Goal: Ask a question

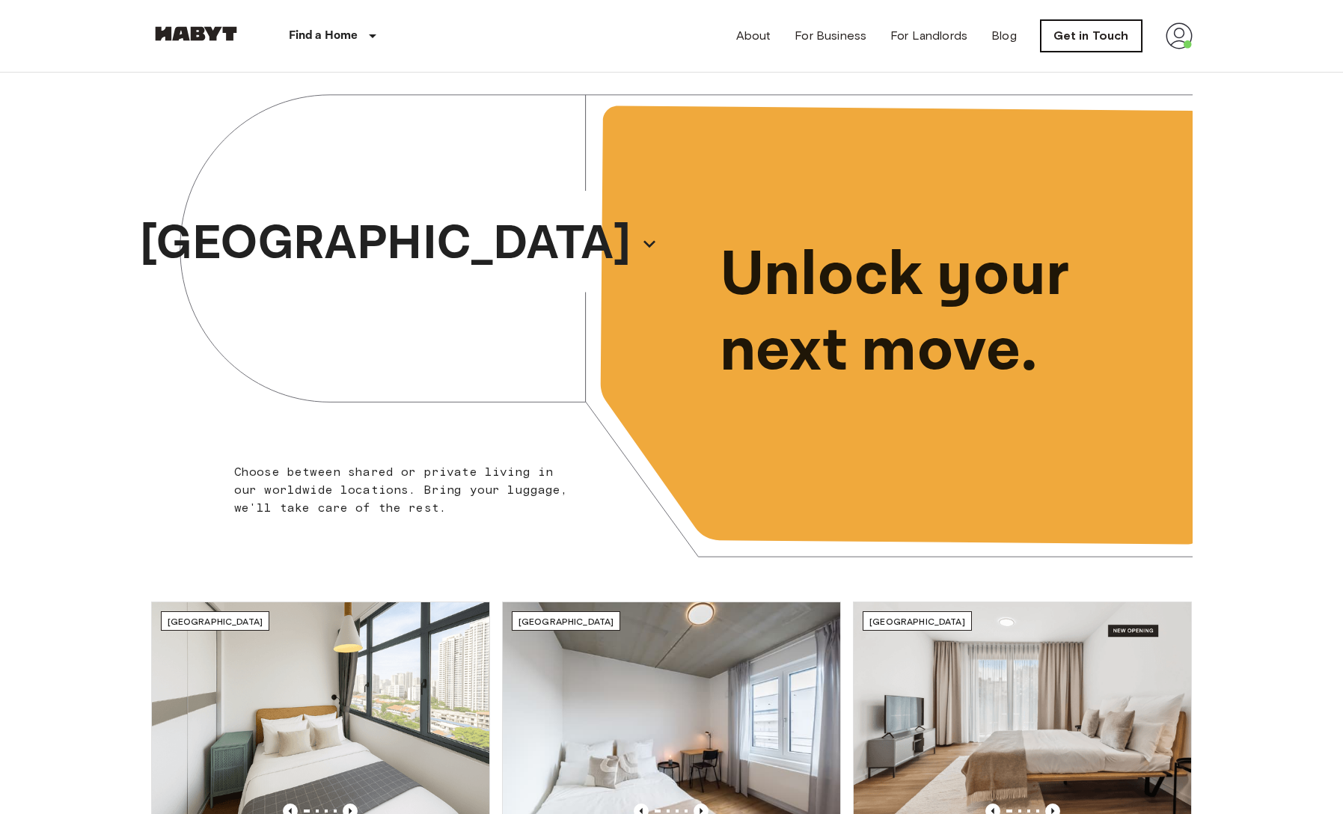
click at [1082, 34] on link "Get in Touch" at bounding box center [1091, 35] width 101 height 31
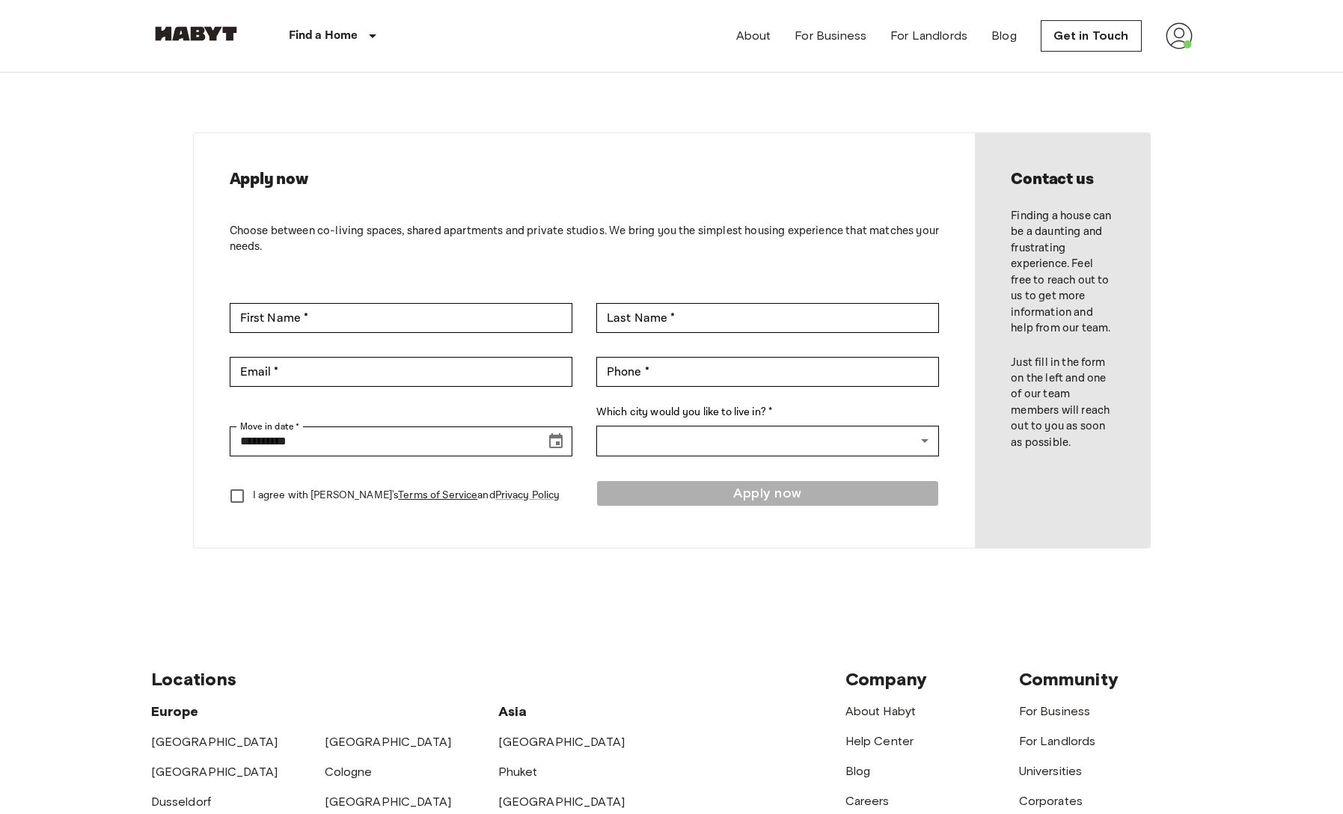
click at [1177, 43] on img at bounding box center [1179, 35] width 27 height 27
click at [1184, 59] on li "Profile" at bounding box center [1241, 62] width 150 height 27
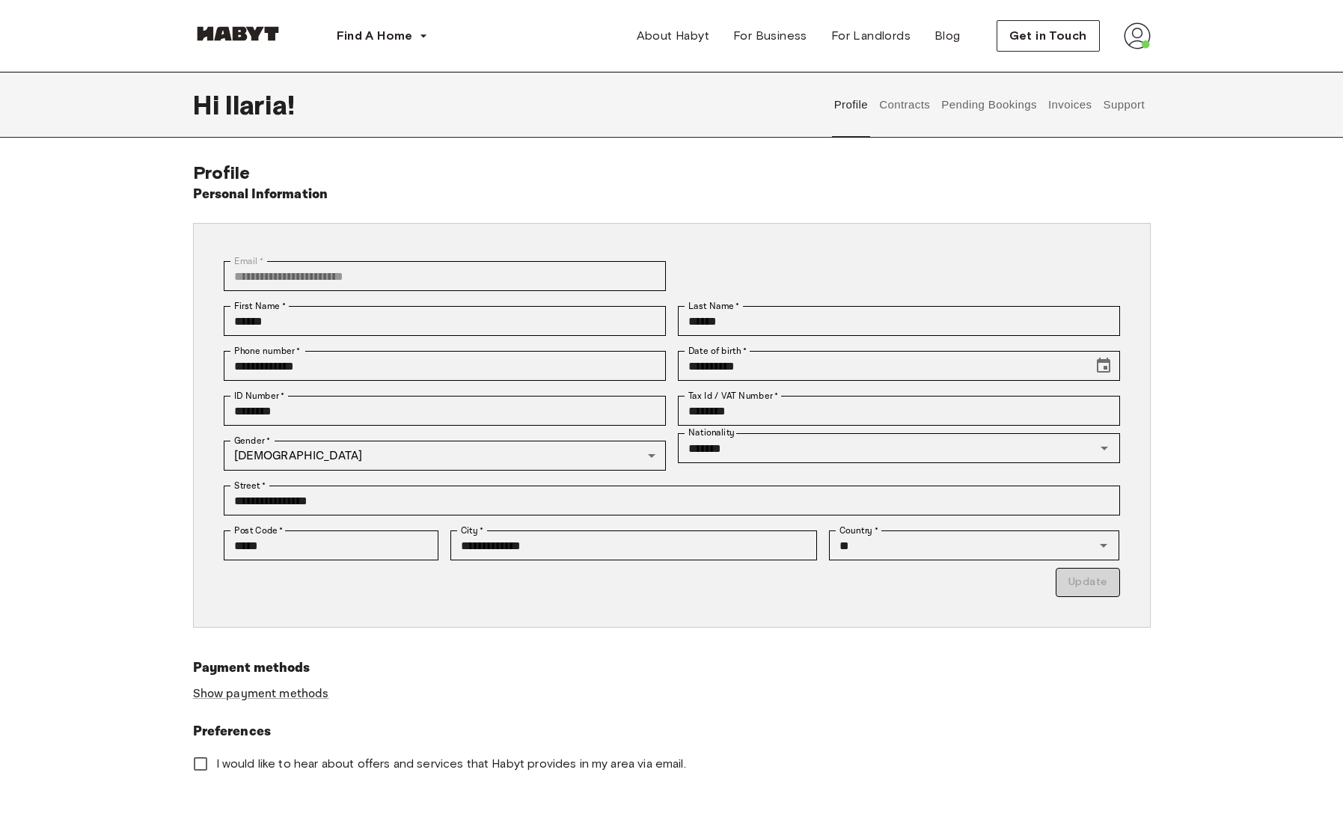
click at [909, 96] on button "Contracts" at bounding box center [905, 105] width 55 height 66
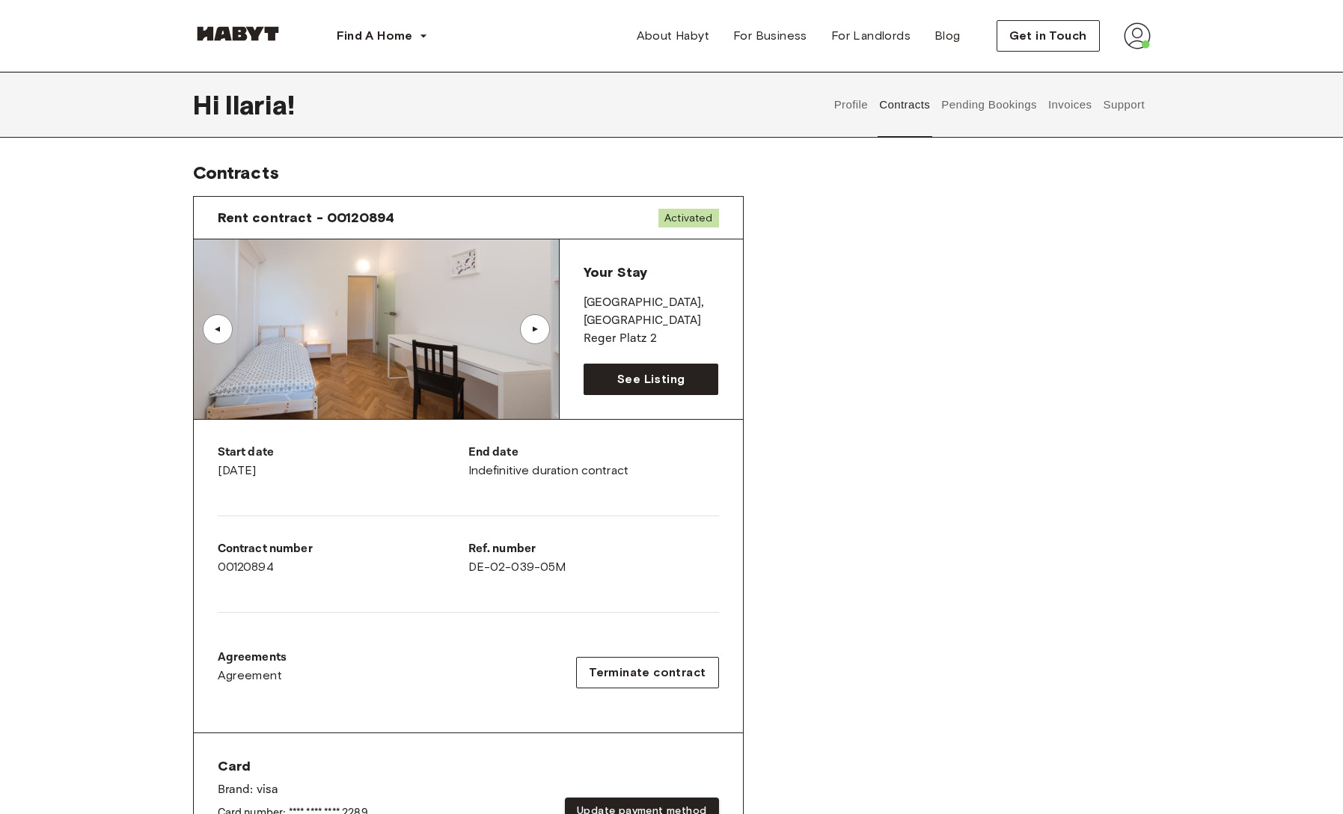
click at [965, 120] on button "Pending Bookings" at bounding box center [990, 105] width 100 height 66
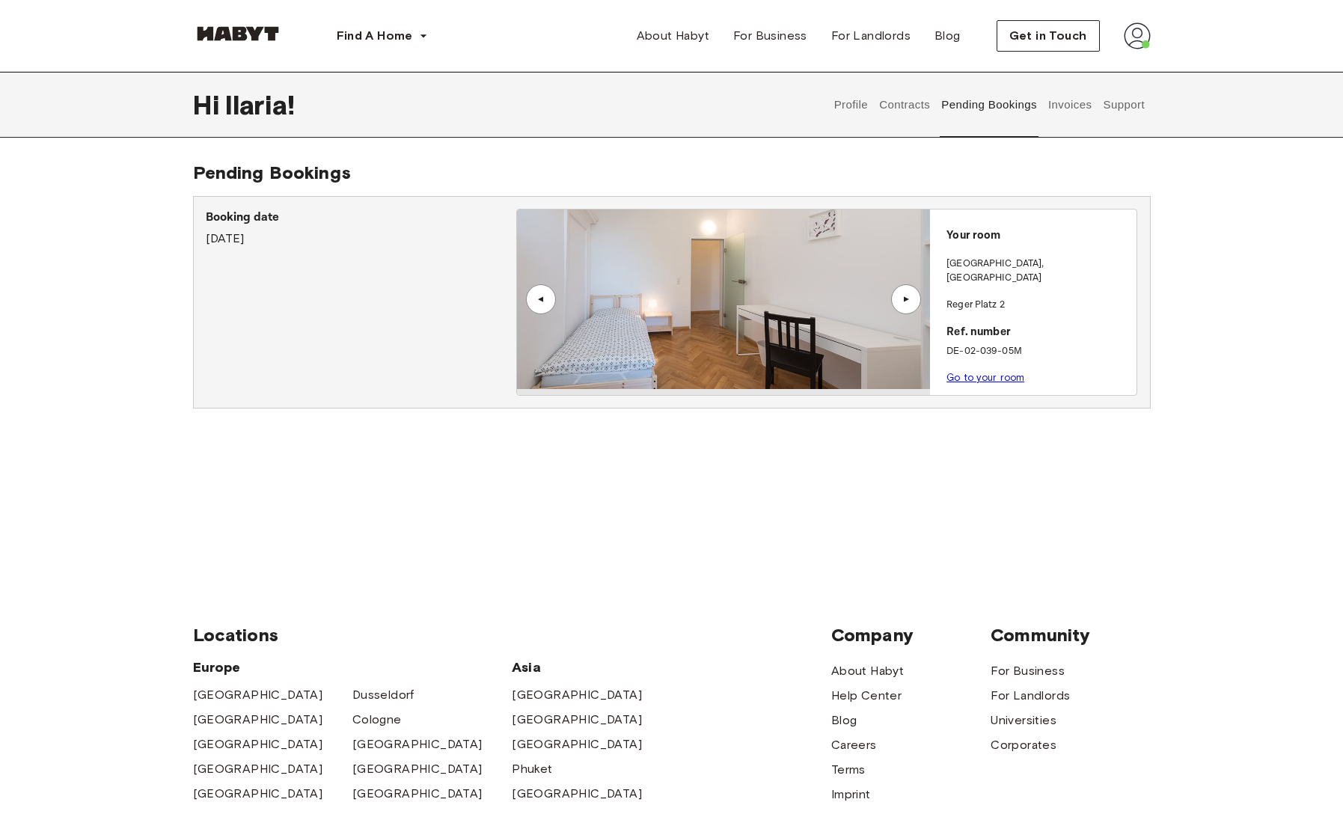
click at [1076, 104] on button "Invoices" at bounding box center [1069, 105] width 47 height 66
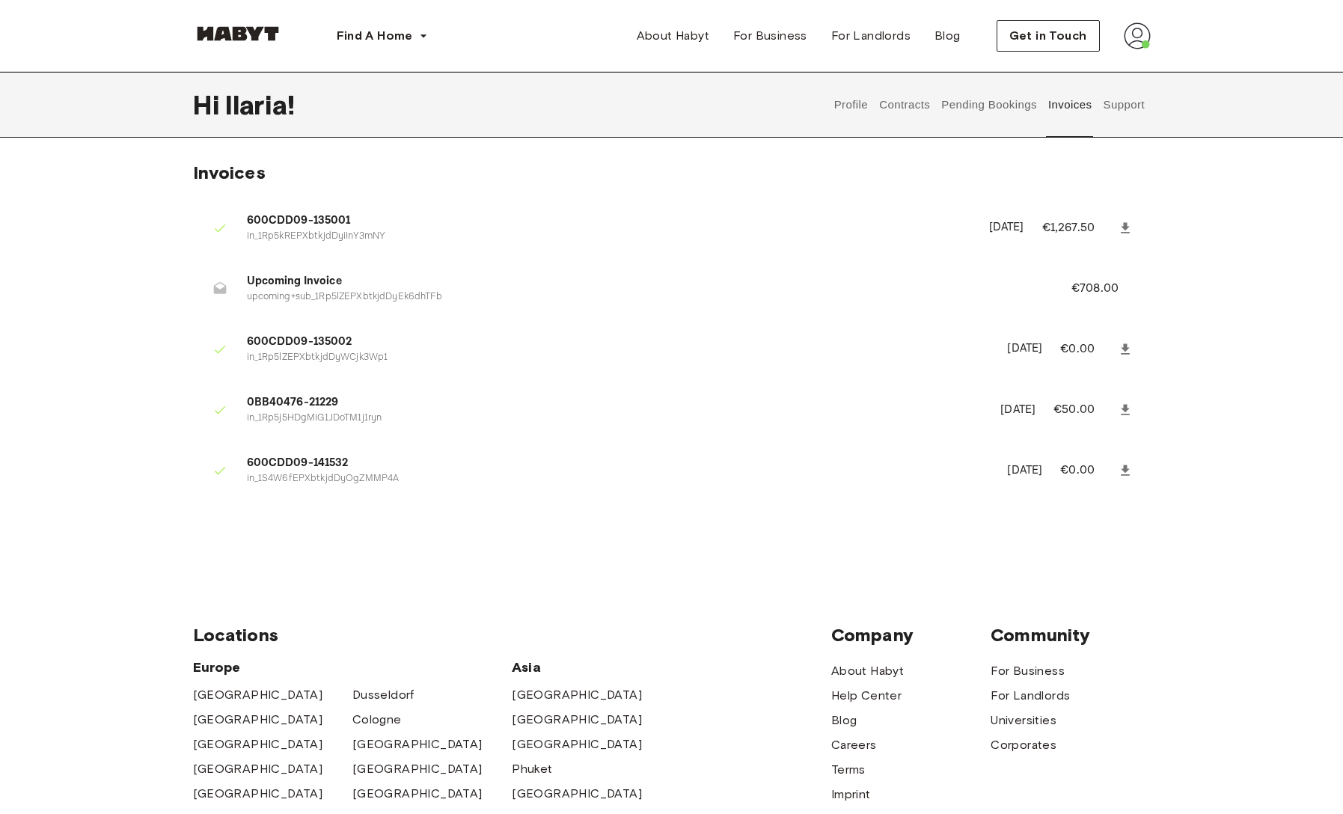
click at [1130, 120] on button "Support" at bounding box center [1124, 105] width 46 height 66
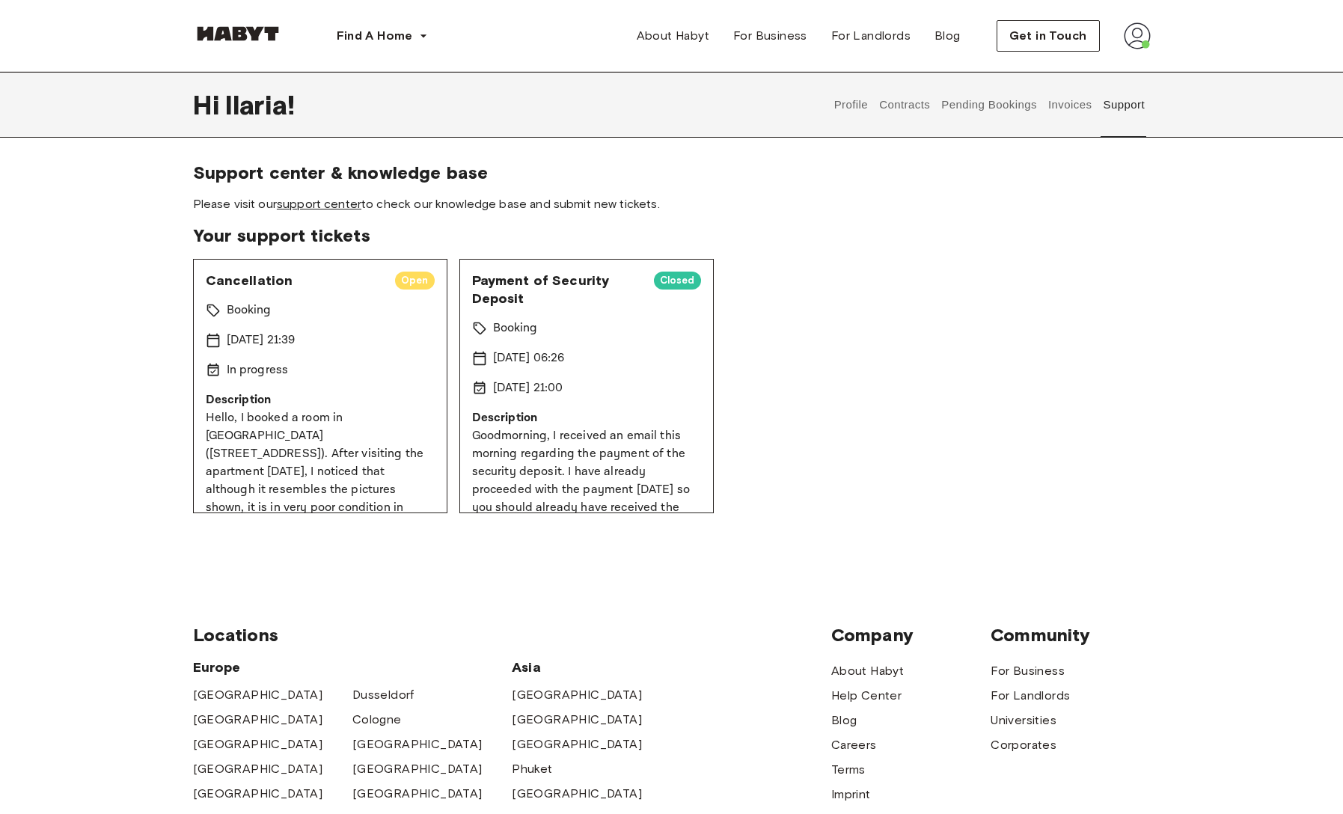
click at [334, 207] on link "support center" at bounding box center [319, 204] width 85 height 14
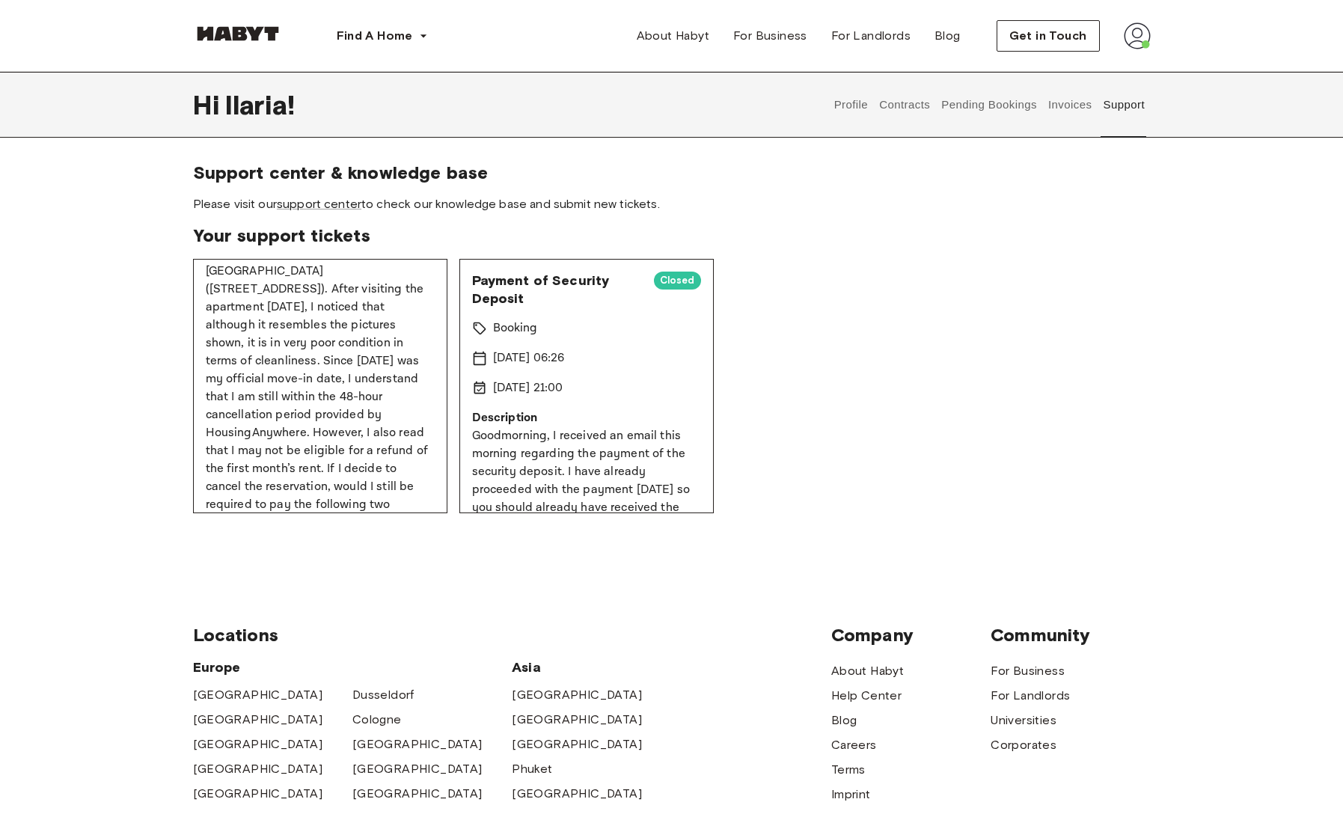
scroll to position [214, 0]
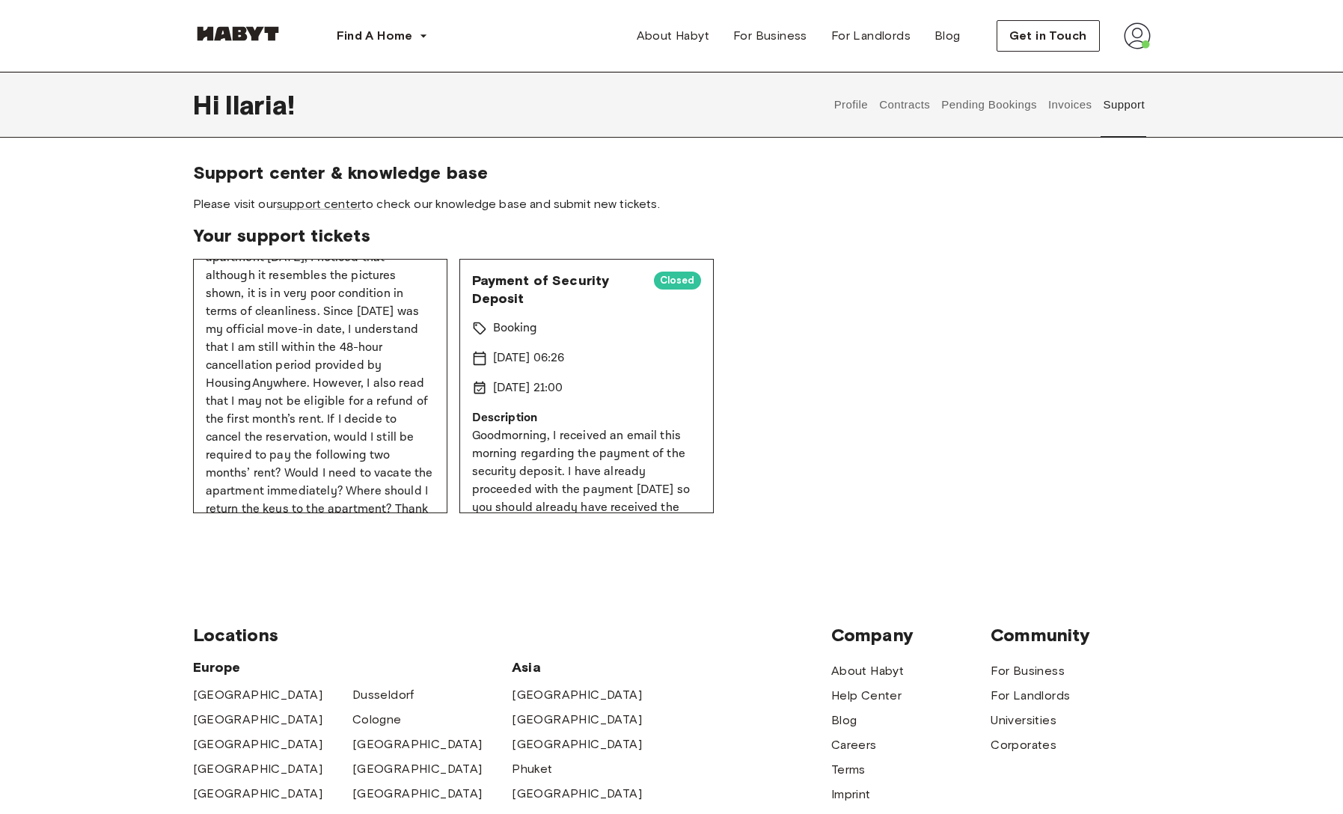
click at [346, 399] on p "Hello, I booked a room in Munich (Regerplatz 2). After visiting the apartment t…" at bounding box center [320, 365] width 229 height 341
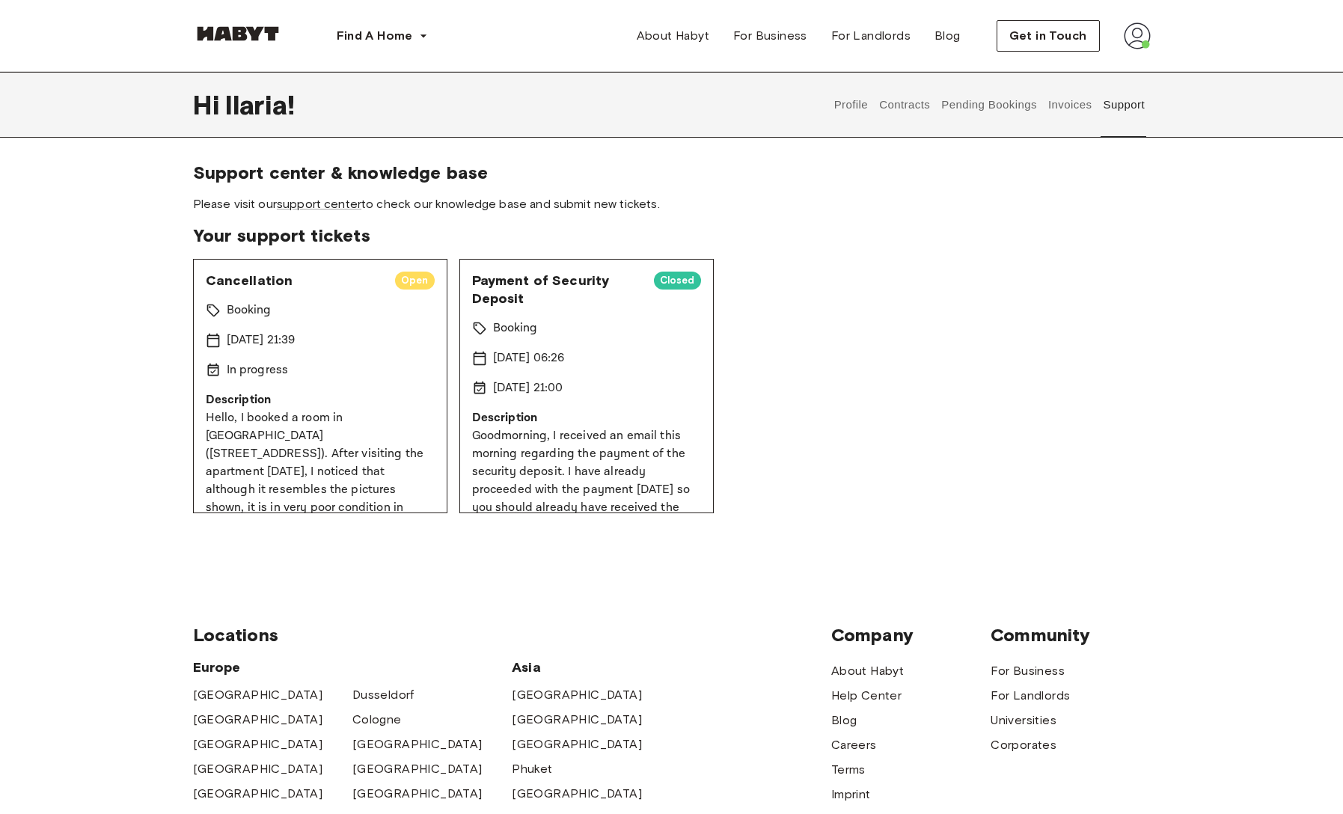
click at [261, 281] on span "Cancellation" at bounding box center [294, 281] width 177 height 18
click at [253, 305] on p "Booking" at bounding box center [249, 311] width 45 height 18
click at [410, 284] on span "Open" at bounding box center [415, 280] width 40 height 15
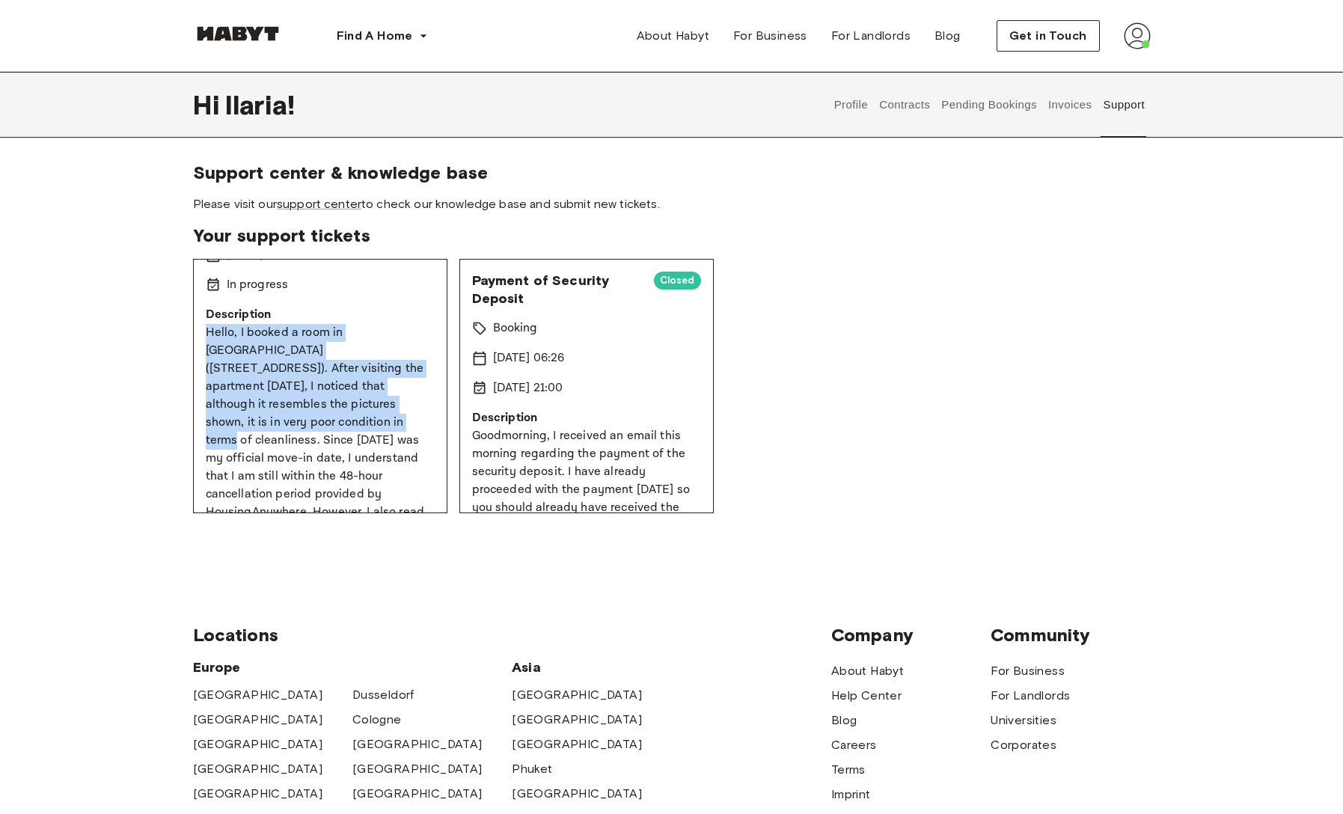
drag, startPoint x: 207, startPoint y: 331, endPoint x: 269, endPoint y: 421, distance: 108.6
click at [269, 421] on p "Hello, I booked a room in Munich (Regerplatz 2). After visiting the apartment t…" at bounding box center [320, 494] width 229 height 341
copy p "Hello, I booked a room in Munich (Regerplatz 2). After visiting the apartment t…"
